Goal: Information Seeking & Learning: Learn about a topic

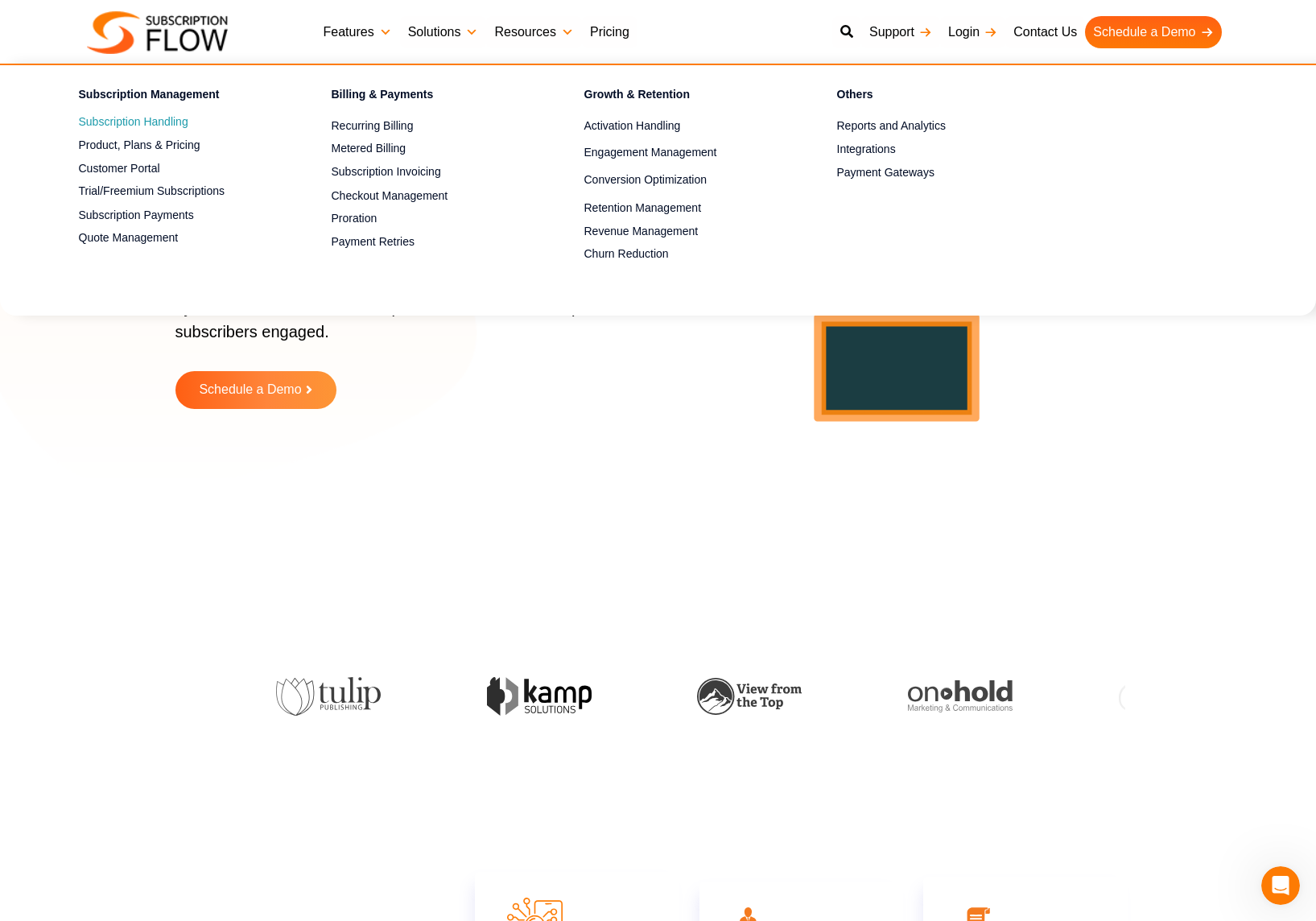
click at [174, 122] on link "Subscription Handling" at bounding box center [177, 122] width 197 height 19
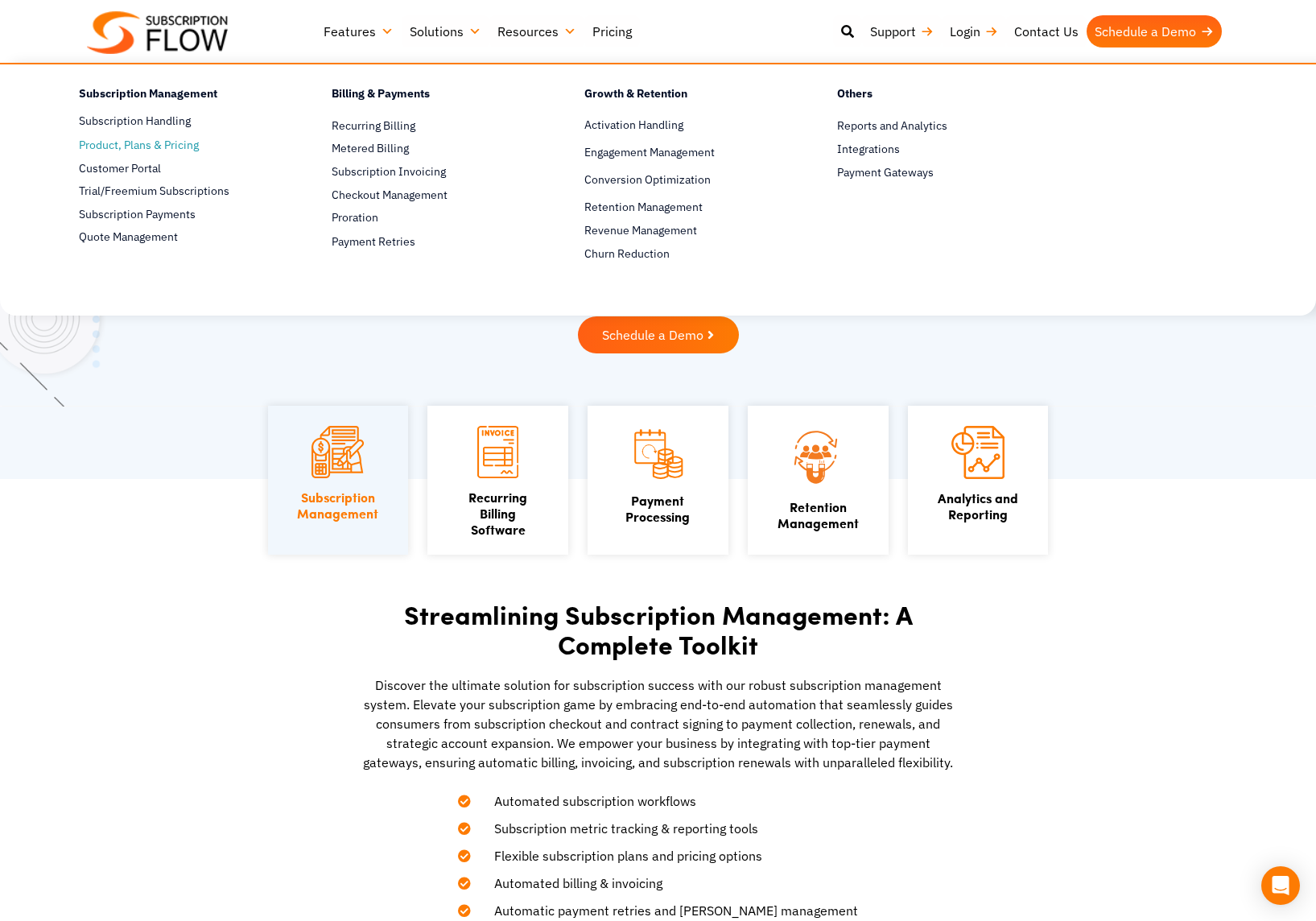
click at [166, 148] on span "Product, Plans & Pricing" at bounding box center [139, 145] width 120 height 17
